Goal: Task Accomplishment & Management: Manage account settings

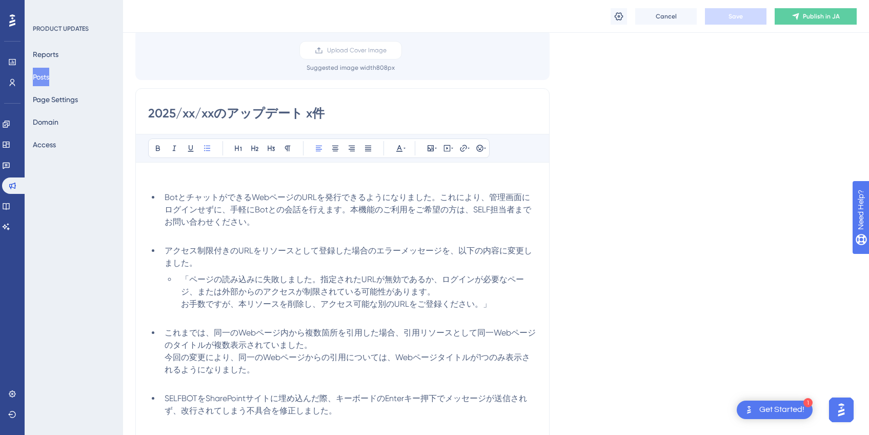
scroll to position [84, 0]
click at [163, 198] on li "BotとチャットができるWebページのURLを発行できるようになりました。これにより、管理画面にログインせずに、手軽にBotとの会話を行えます。本機能のご利用…" at bounding box center [348, 214] width 376 height 49
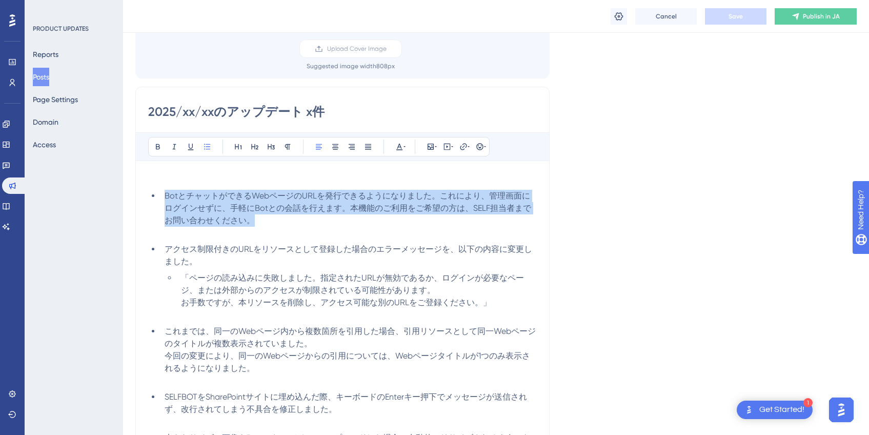
scroll to position [97, 0]
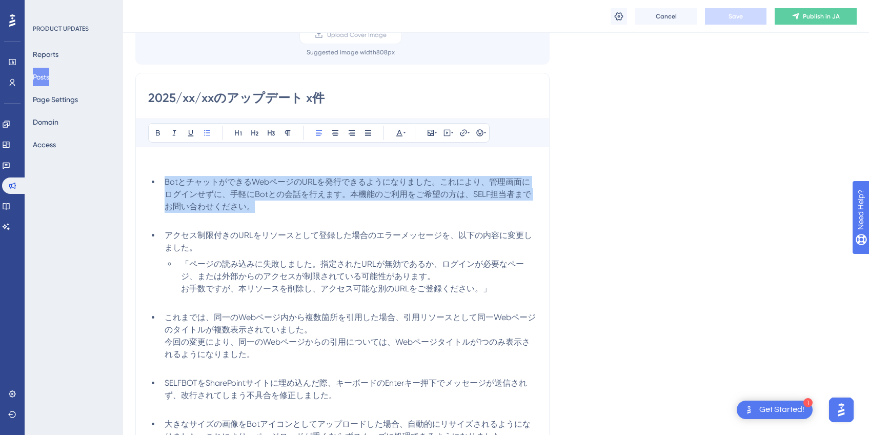
copy span "BotとチャットができるWebページのURLを発行できるようになりました。これにより、管理画面にログインせずに、手軽にBotとの会話を行えます。本機能のご利用…"
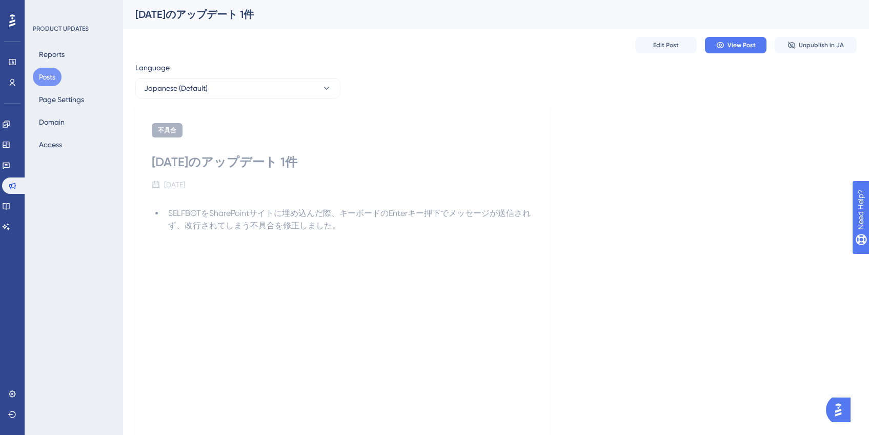
click at [45, 77] on button "Posts" at bounding box center [47, 77] width 29 height 18
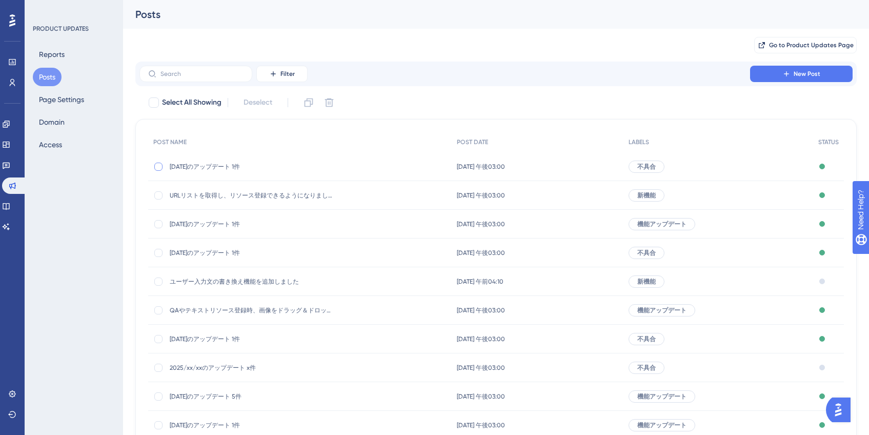
click at [158, 168] on div at bounding box center [158, 166] width 8 height 8
checkbox input "true"
click at [310, 106] on icon at bounding box center [308, 102] width 10 height 10
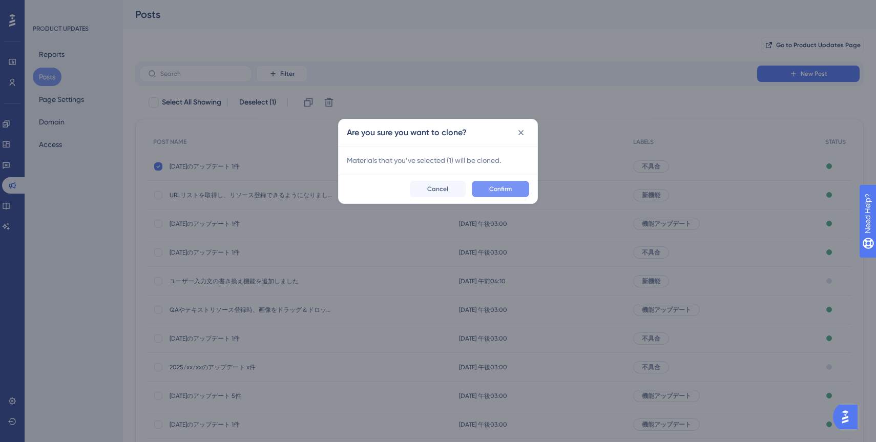
click at [495, 185] on span "Confirm" at bounding box center [500, 189] width 23 height 8
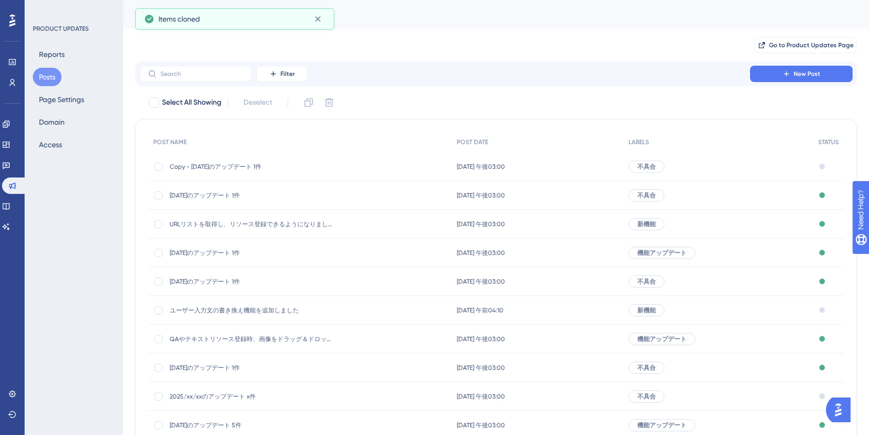
click at [247, 166] on span "Copy - 2025/09/17のアップデート 1件" at bounding box center [252, 166] width 164 height 8
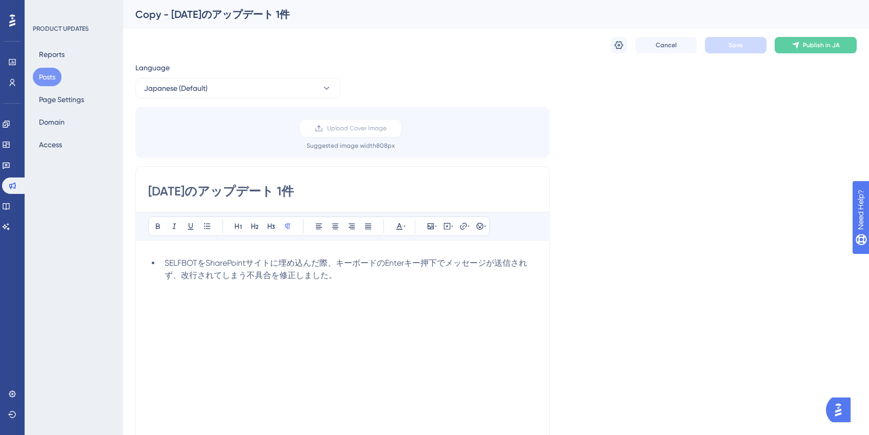
click at [216, 192] on input "2025/09/17のアップデート 1件" at bounding box center [342, 191] width 388 height 16
click at [308, 193] on input "2025/09/22のアップデート 1件" at bounding box center [342, 191] width 388 height 16
type input "2025/09/22のアップデート 2件"
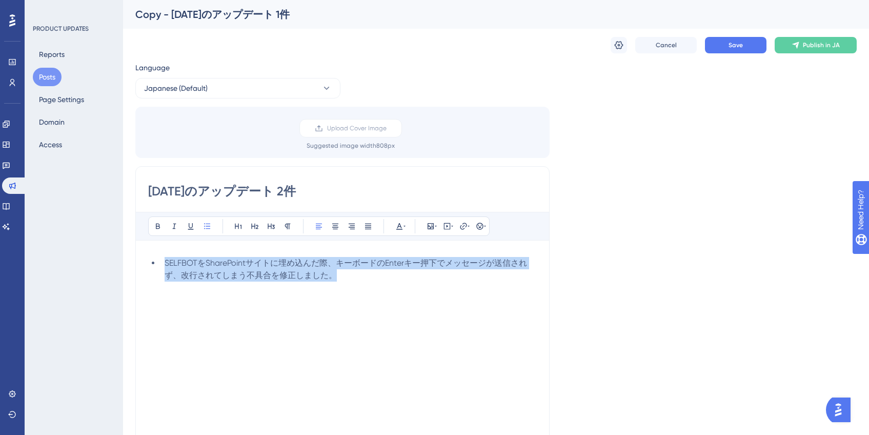
drag, startPoint x: 337, startPoint y: 275, endPoint x: 164, endPoint y: 262, distance: 172.6
click at [164, 262] on li "SELFBOTをSharePointサイトに埋め込んだ際、キーボードのEnterキー押下でメッセージが送信されず、改行されてしまう不具合を修正しました。" at bounding box center [348, 275] width 376 height 37
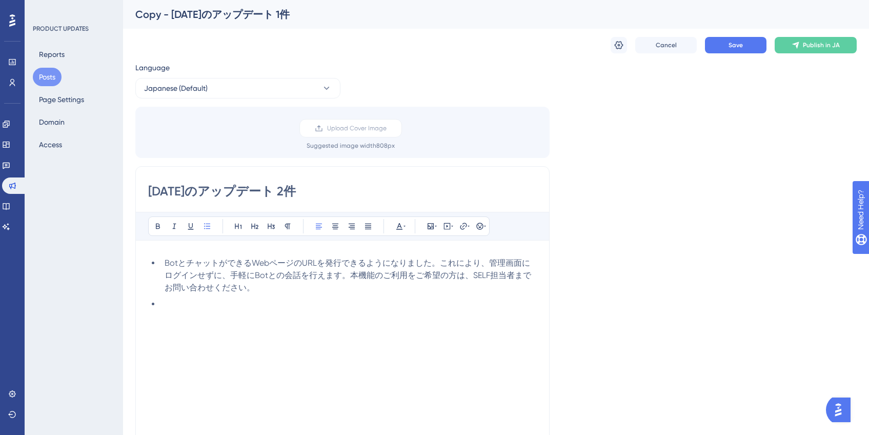
click at [266, 287] on li "BotとチャットができるWebページのURLを発行できるようになりました。これにより、管理画面にログインせずに、手軽にBotとの会話を行えます。本機能のご利用…" at bounding box center [348, 275] width 376 height 37
click at [719, 48] on button "Save" at bounding box center [735, 45] width 61 height 16
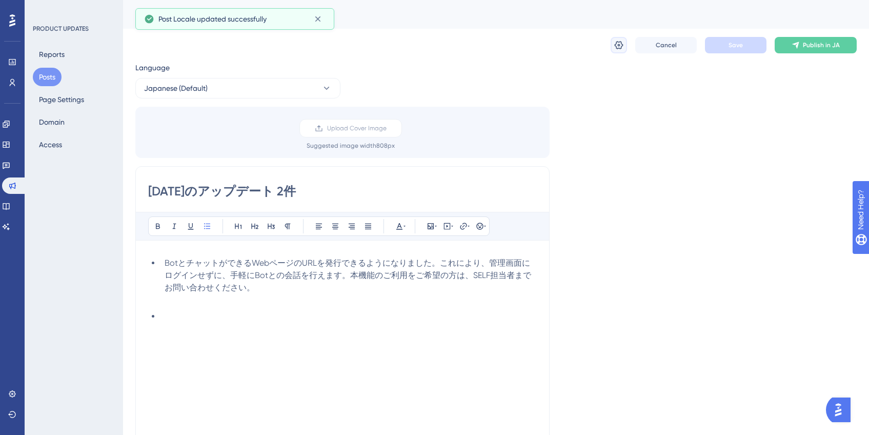
click at [619, 48] on icon at bounding box center [618, 45] width 9 height 8
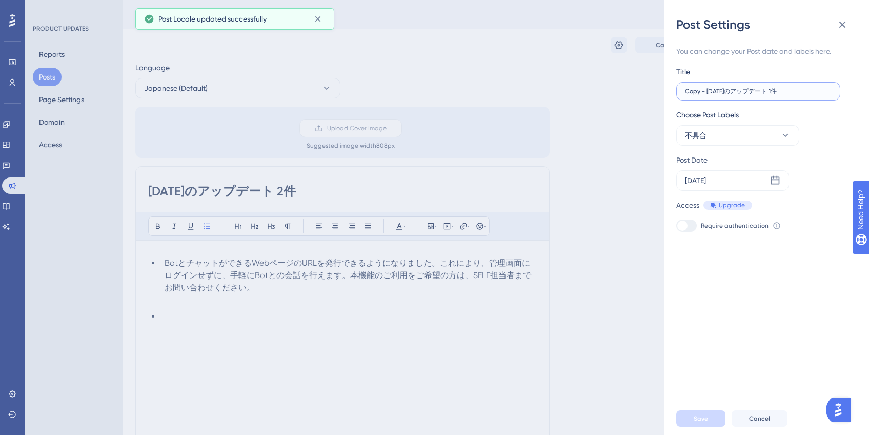
click at [707, 94] on input "Copy - 2025/09/17のアップデート 1件" at bounding box center [758, 91] width 147 height 7
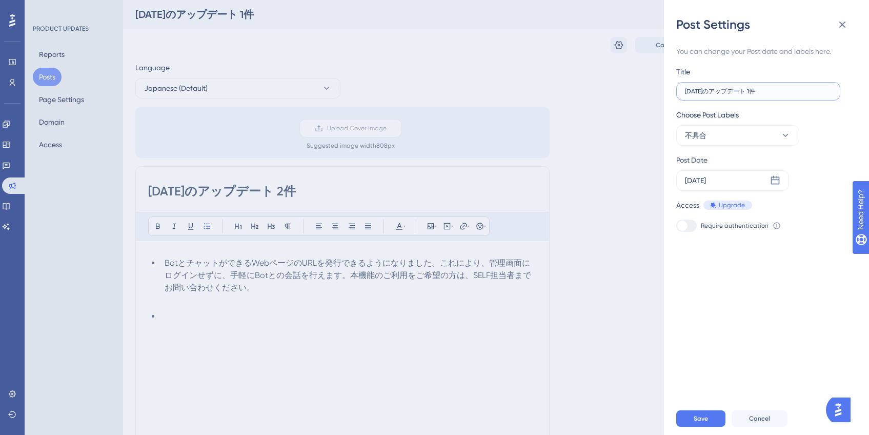
click at [717, 93] on input "2025/09/17のアップデート 1件" at bounding box center [758, 91] width 147 height 7
click at [765, 91] on input "2025/09/22のアップデート 1件" at bounding box center [758, 91] width 147 height 7
type input "2025/09/22のアップデート 2件"
click at [788, 132] on icon at bounding box center [785, 135] width 10 height 10
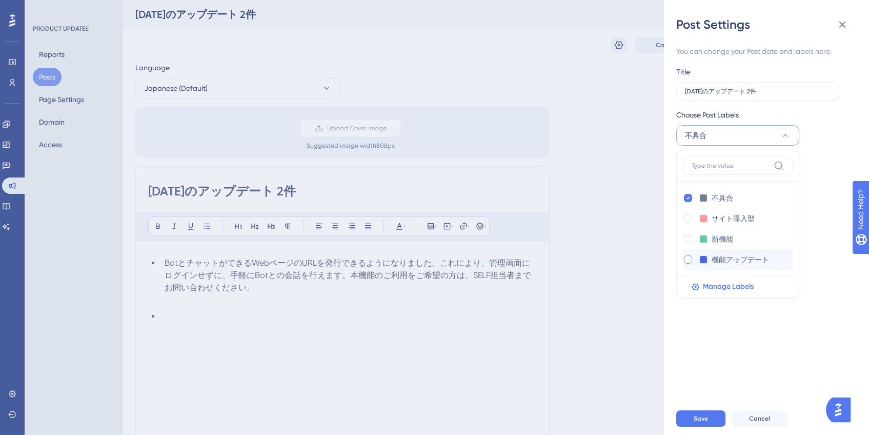
click at [689, 261] on div at bounding box center [688, 259] width 8 height 8
checkbox input "true"
click at [825, 217] on div "Access Upgrade Require authentication To change this setting you should manage …" at bounding box center [762, 215] width 172 height 33
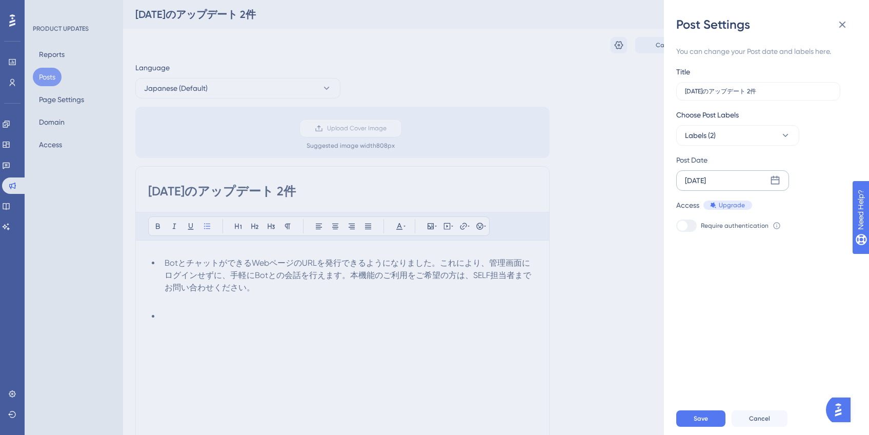
click at [770, 180] on icon at bounding box center [775, 180] width 10 height 10
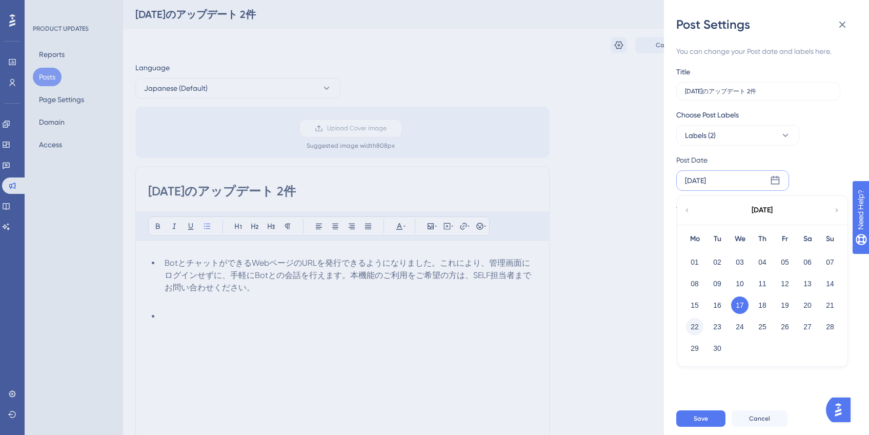
click at [700, 324] on button "22" at bounding box center [694, 326] width 17 height 17
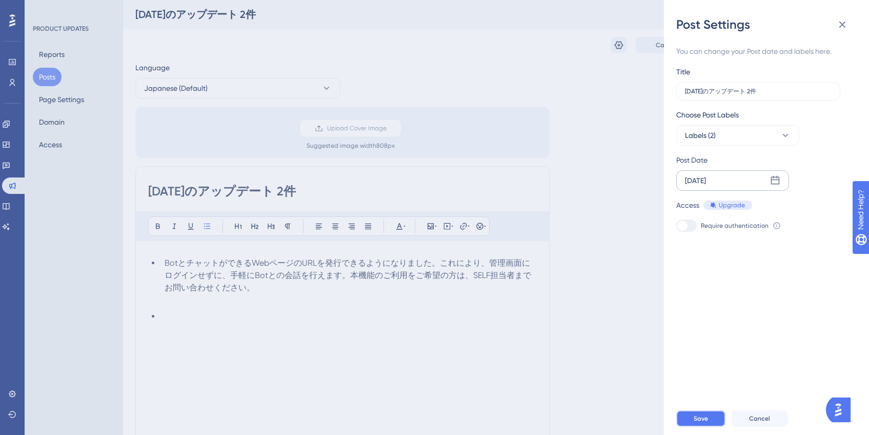
click at [692, 423] on button "Save" at bounding box center [700, 418] width 49 height 16
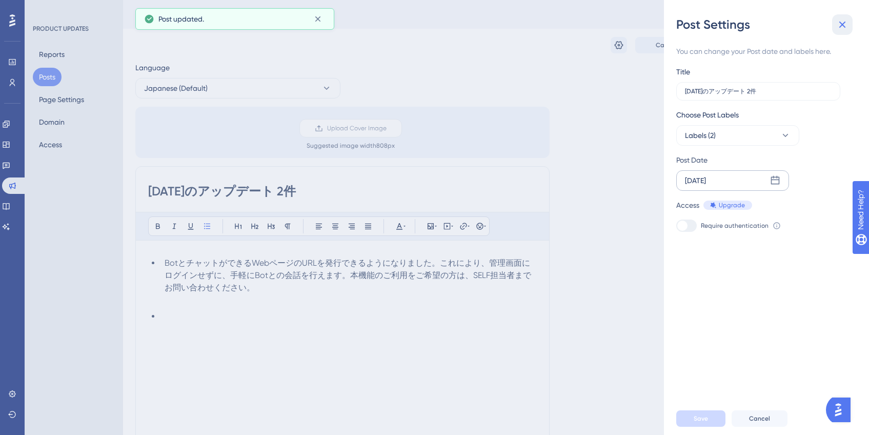
click at [840, 27] on icon at bounding box center [842, 25] width 7 height 7
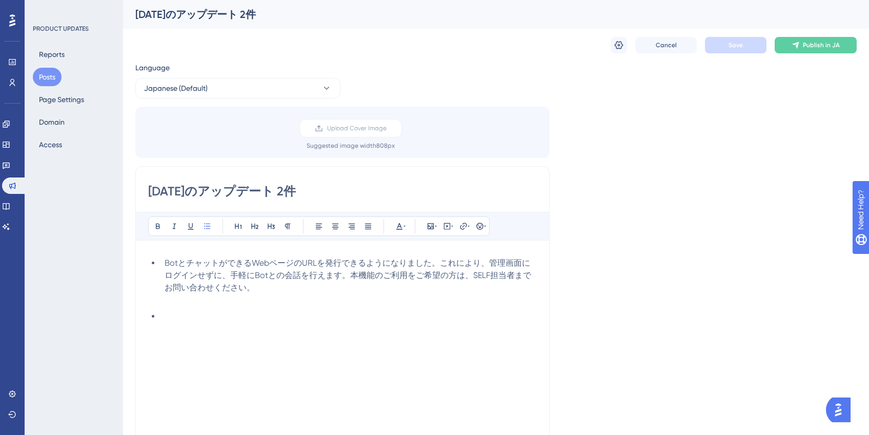
click at [43, 78] on button "Posts" at bounding box center [47, 77] width 29 height 18
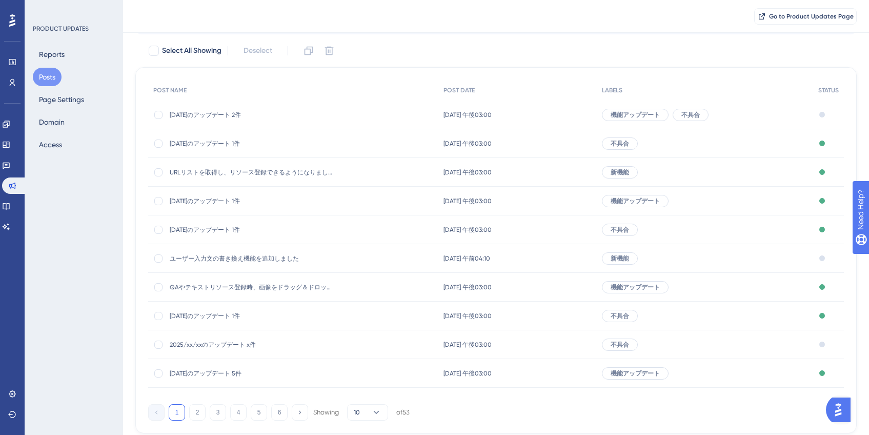
click at [232, 341] on span "2025/xx/xxのアップデート x件" at bounding box center [252, 344] width 164 height 8
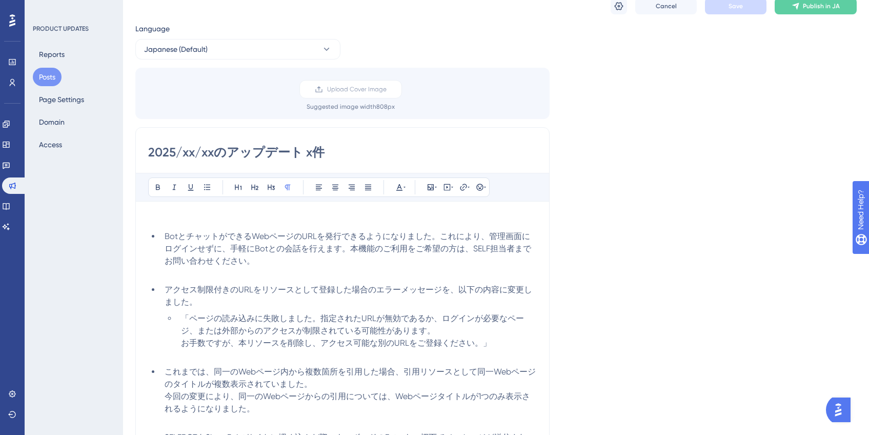
scroll to position [79, 0]
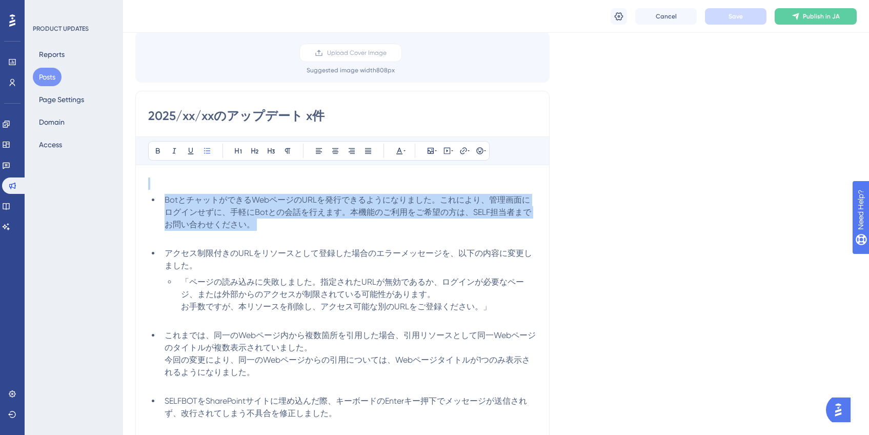
drag, startPoint x: 262, startPoint y: 235, endPoint x: 170, endPoint y: 189, distance: 103.6
click at [170, 189] on div "BotとチャットができるWebページのURLを発行できるようになりました。これにより、管理画面にログインせずに、手軽にBotとの会話を行えます。本機能のご利用…" at bounding box center [342, 351] width 388 height 348
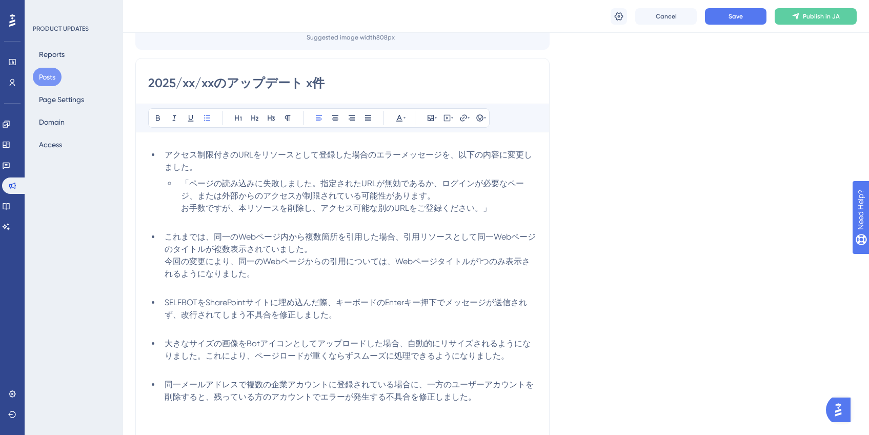
scroll to position [227, 0]
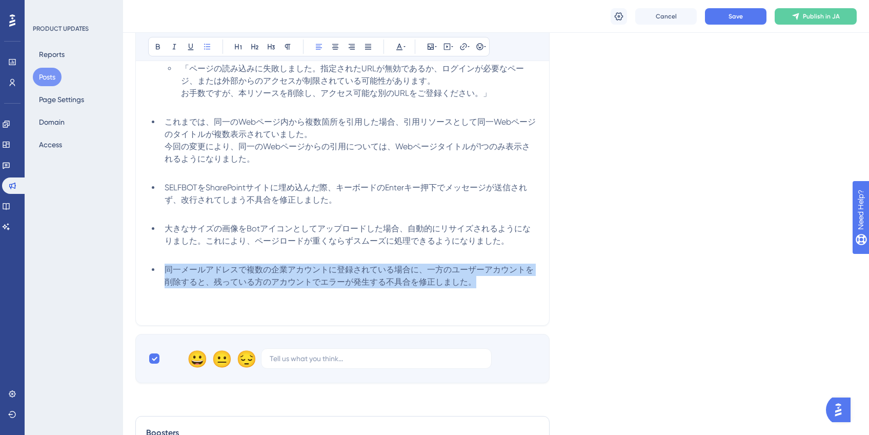
drag, startPoint x: 495, startPoint y: 284, endPoint x: 152, endPoint y: 260, distance: 344.1
click at [152, 260] on ul "アクセス制限付きのURLをリソースとして登録した場合のエラーメッセージを、以下の内容に変更しました。 「ページの読み込みに失敗しました。指定されたURLが無効…" at bounding box center [342, 167] width 388 height 266
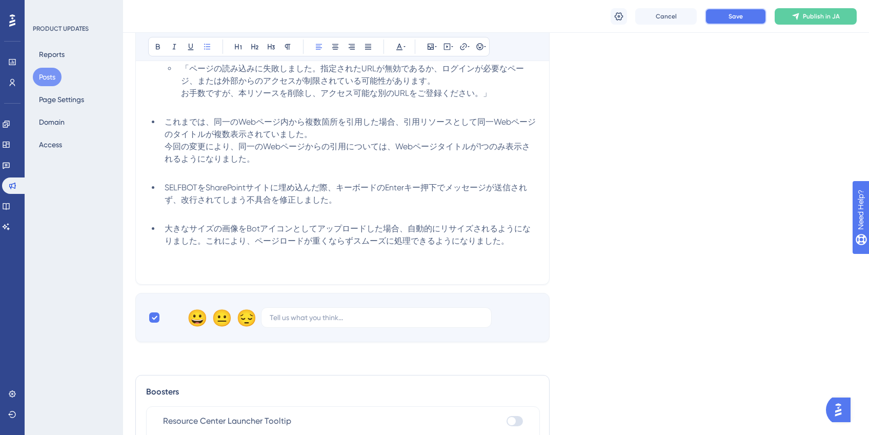
click at [711, 22] on button "Save" at bounding box center [735, 16] width 61 height 16
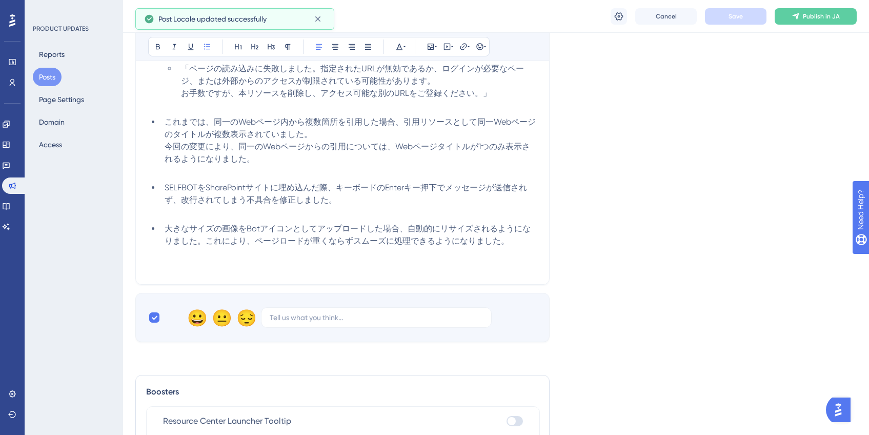
click at [53, 80] on button "Posts" at bounding box center [47, 77] width 29 height 18
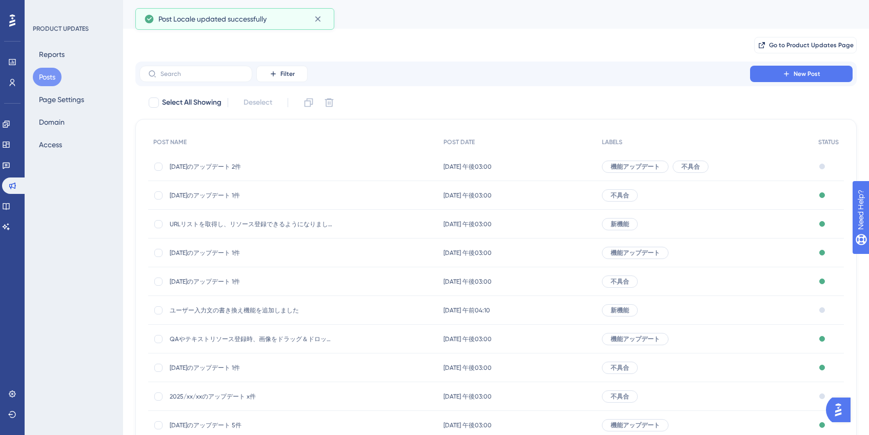
click at [241, 162] on span "2025/09/22のアップデート 2件" at bounding box center [252, 166] width 164 height 8
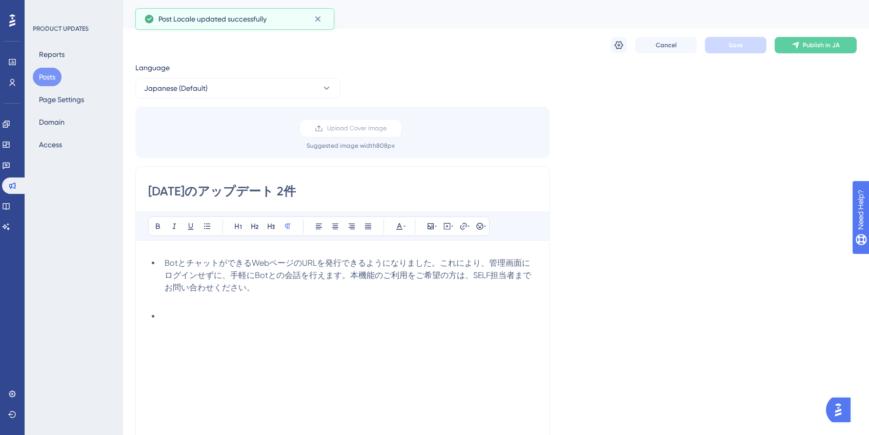
click at [231, 307] on ul "BotとチャットができるWebページのURLを発行できるようになりました。これにより、管理画面にログインせずに、手軽にBotとの会話を行えます。本機能のご利用…" at bounding box center [342, 296] width 388 height 78
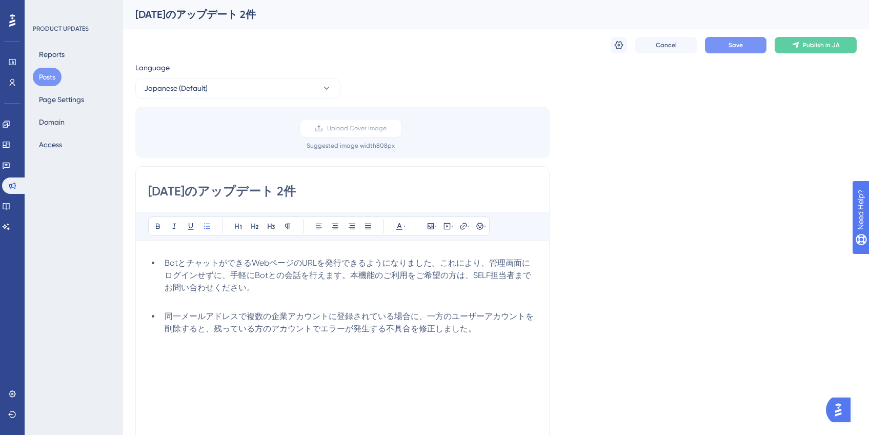
click at [733, 48] on span "Save" at bounding box center [735, 45] width 14 height 8
